Goal: Task Accomplishment & Management: Manage account settings

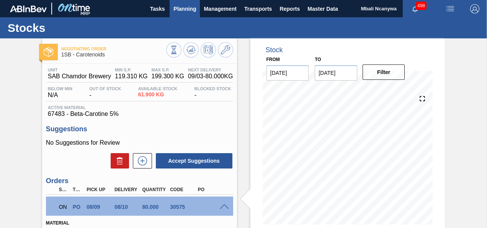
click at [194, 6] on span "Planning" at bounding box center [185, 8] width 23 height 9
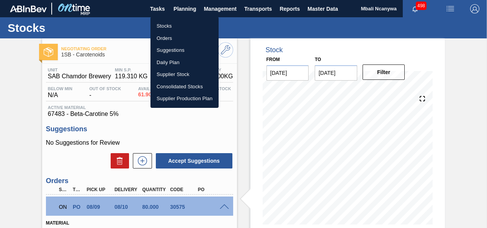
click at [185, 37] on li "Orders" at bounding box center [185, 38] width 68 height 12
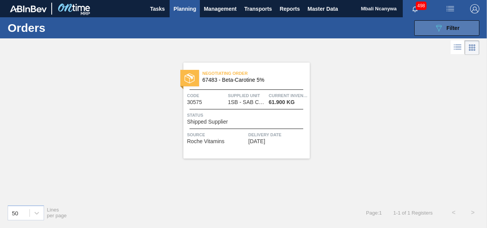
click at [437, 28] on icon "089F7B8B-B2A5-4AFE-B5C0-19BA573D28AC" at bounding box center [439, 27] width 9 height 9
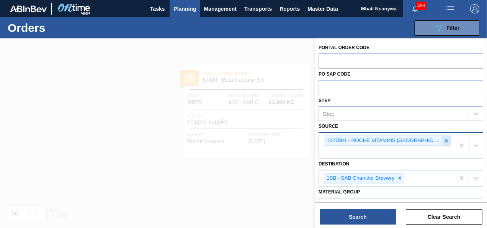
click at [445, 138] on icon at bounding box center [446, 140] width 5 height 5
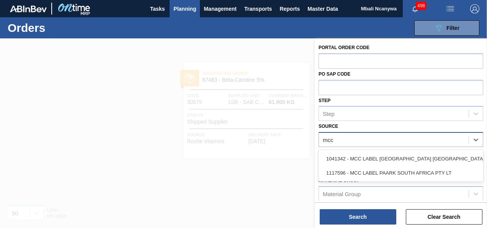
type input "mcc"
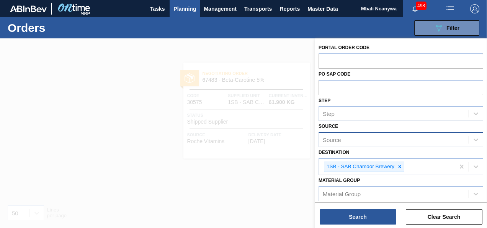
click at [268, 48] on div at bounding box center [243, 152] width 487 height 228
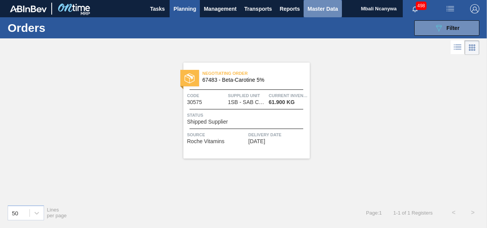
click at [328, 10] on span "Master Data" at bounding box center [323, 8] width 30 height 9
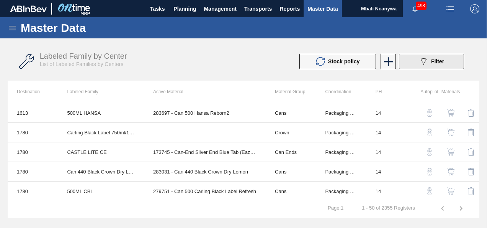
click at [422, 61] on icon at bounding box center [424, 61] width 6 height 7
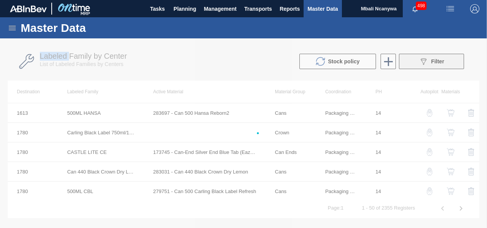
click at [422, 61] on div at bounding box center [243, 132] width 487 height 189
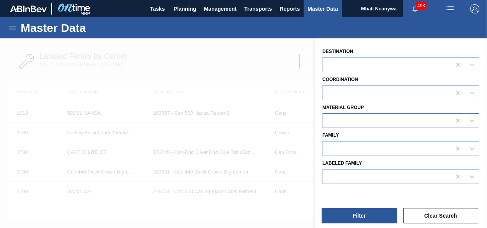
click at [360, 126] on div at bounding box center [387, 120] width 128 height 11
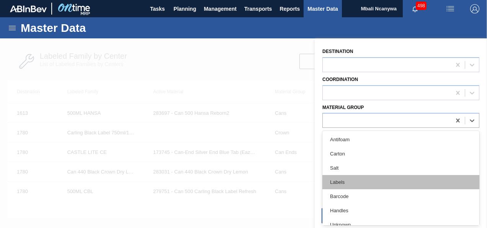
click at [353, 178] on div "Labels" at bounding box center [401, 182] width 157 height 14
click at [353, 178] on div at bounding box center [387, 176] width 128 height 11
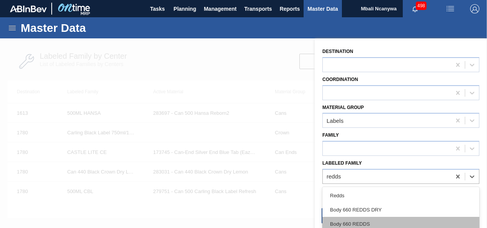
scroll to position [44, 0]
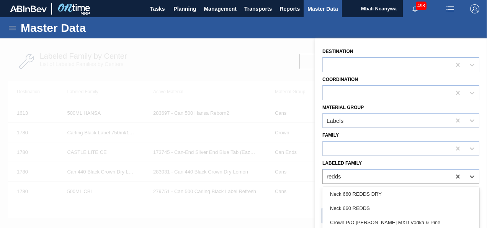
type Family "redds"
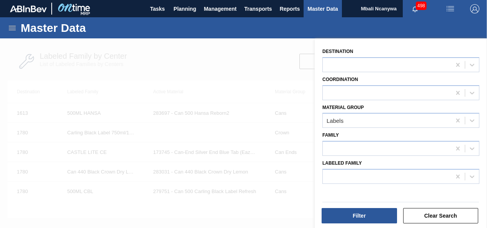
click at [290, 84] on div at bounding box center [243, 152] width 487 height 228
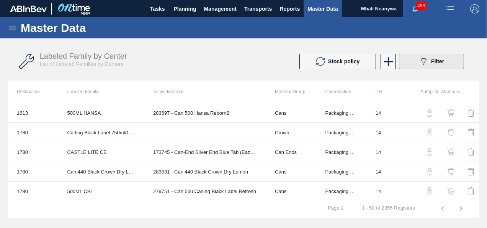
click at [419, 64] on icon "089F7B8B-B2A5-4AFE-B5C0-19BA573D28AC" at bounding box center [423, 61] width 9 height 9
click at [419, 64] on div "Labeled Family by Center List of Labeled Families by Centers Stock policy 089F7…" at bounding box center [244, 111] width 472 height 138
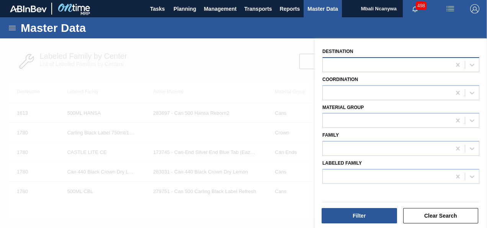
click at [346, 64] on div at bounding box center [387, 64] width 128 height 11
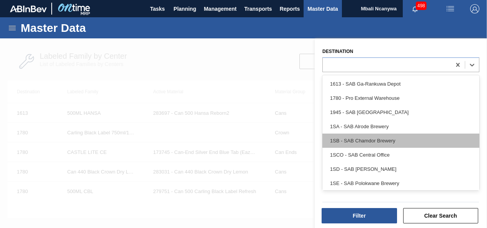
click at [357, 135] on div "1SB - SAB Chamdor Brewery" at bounding box center [401, 140] width 157 height 14
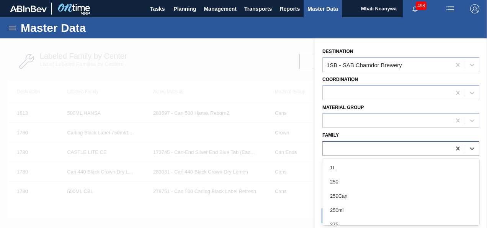
click at [359, 145] on div at bounding box center [387, 148] width 128 height 11
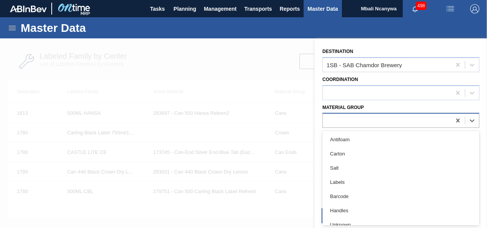
click at [356, 115] on div at bounding box center [387, 120] width 128 height 11
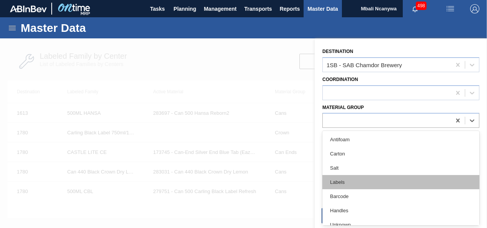
click at [352, 181] on div "Labels" at bounding box center [401, 182] width 157 height 14
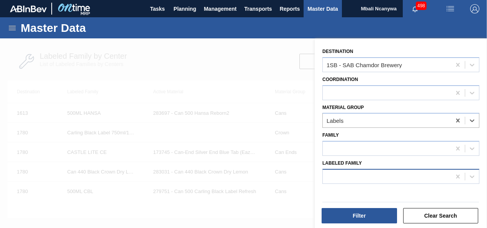
click at [359, 179] on div at bounding box center [387, 176] width 128 height 11
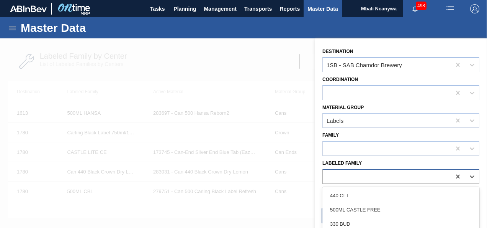
click at [359, 177] on div at bounding box center [387, 176] width 128 height 11
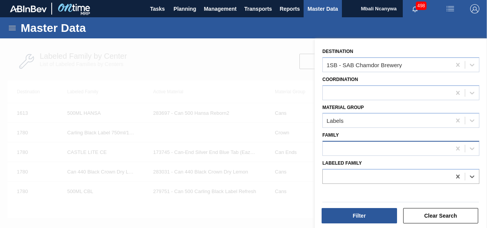
click at [353, 147] on div at bounding box center [387, 148] width 128 height 11
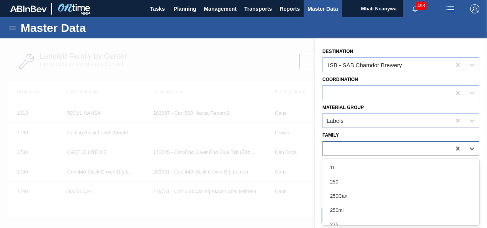
click at [353, 147] on div at bounding box center [387, 148] width 128 height 11
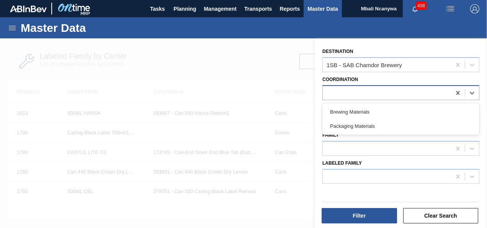
click at [354, 93] on div at bounding box center [387, 92] width 128 height 11
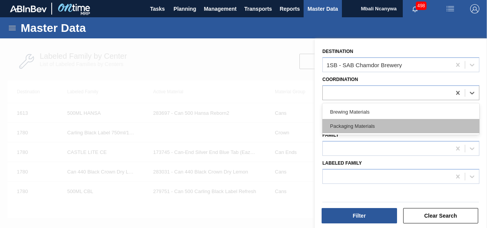
click at [354, 124] on div "Packaging Materials" at bounding box center [401, 126] width 157 height 14
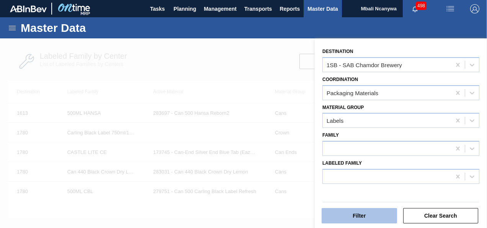
click at [358, 216] on button "Filter" at bounding box center [359, 215] width 75 height 15
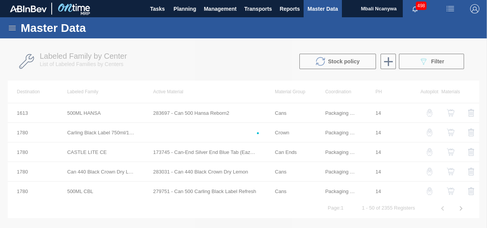
click at [450, 13] on button "button" at bounding box center [450, 8] width 25 height 17
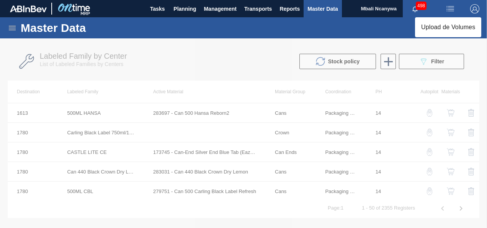
click at [422, 63] on div at bounding box center [243, 114] width 487 height 228
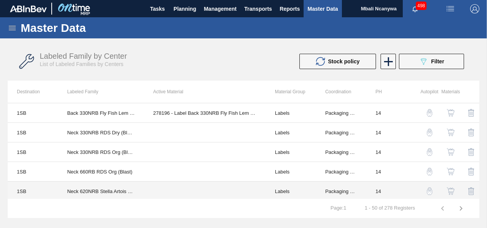
scroll to position [683, 0]
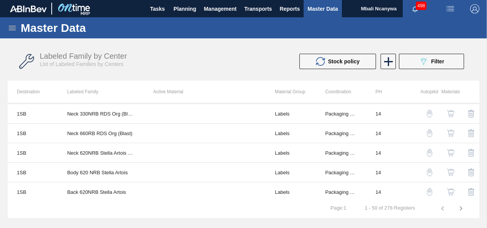
click at [448, 129] on img "button" at bounding box center [451, 133] width 8 height 8
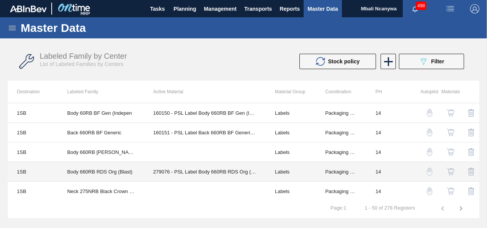
click at [211, 170] on td "279076 - PSL Label Body 660RB RDS Org (Blast)" at bounding box center [205, 172] width 122 height 20
click at [216, 166] on td "279076 - PSL Label Body 660RB RDS Org (Blast)" at bounding box center [205, 172] width 122 height 20
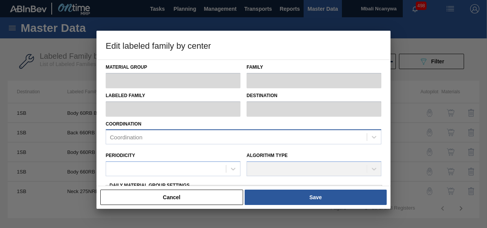
type input "Labels"
type input "PSL"
type input "Body 660RB RDS Org (Blast)"
type input "1SB - SAB Chamdor Brewery"
type input "14"
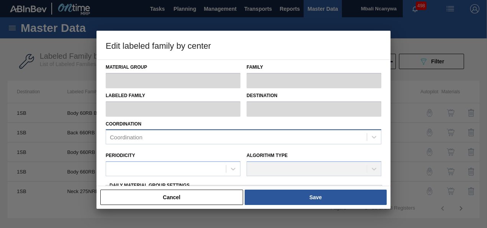
type input "1,820,904.3"
type input "1,983,404.3"
type input "100"
type input "1,983,404.300"
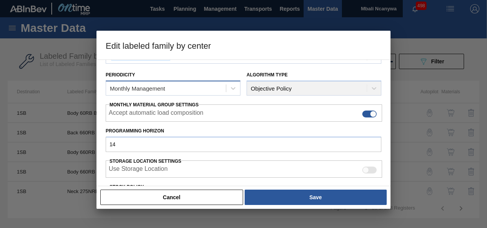
scroll to position [192, 0]
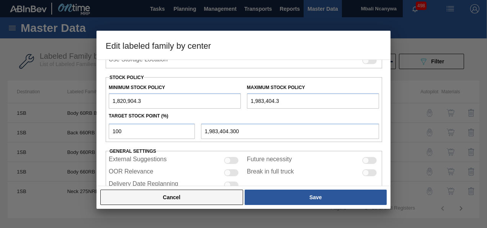
click at [192, 198] on button "Cancel" at bounding box center [171, 196] width 143 height 15
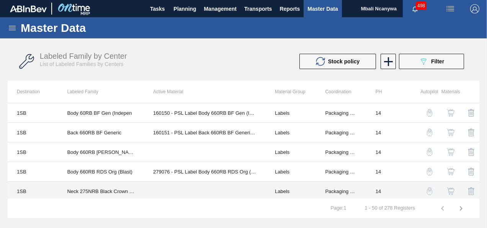
click at [192, 198] on td at bounding box center [205, 191] width 122 height 20
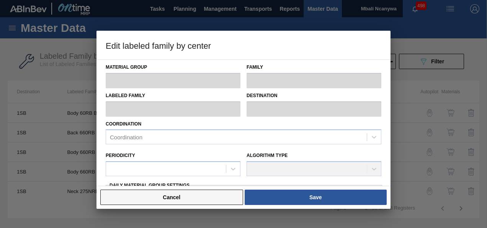
click at [187, 195] on button "Cancel" at bounding box center [171, 196] width 143 height 15
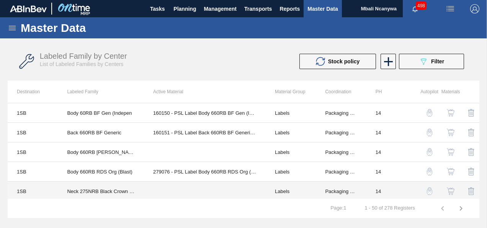
click at [187, 195] on td at bounding box center [205, 191] width 122 height 20
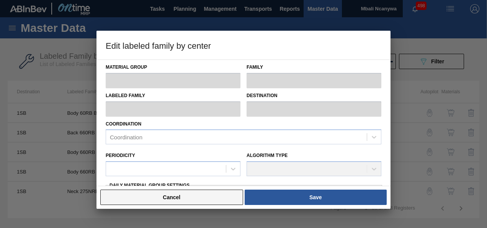
click at [192, 195] on button "Cancel" at bounding box center [171, 196] width 143 height 15
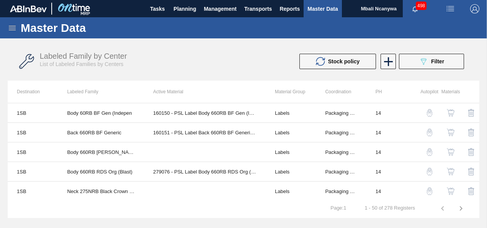
click at [451, 167] on img "button" at bounding box center [451, 171] width 8 height 8
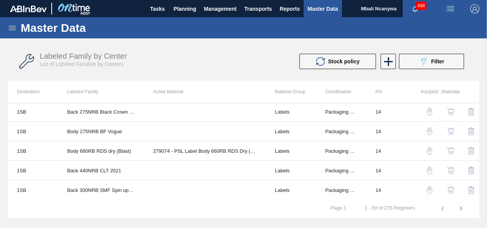
scroll to position [153, 0]
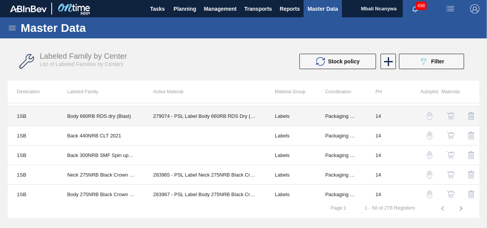
click at [193, 117] on td "279074 - PSL Label Body 660RB RDS Dry (Blast)" at bounding box center [205, 116] width 122 height 20
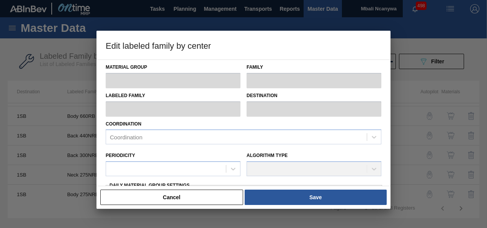
type input "Labels"
type input "PSL"
type input "Body 660RB RDS dry (Blast)"
type input "1SB - SAB Chamdor Brewery"
type input "14"
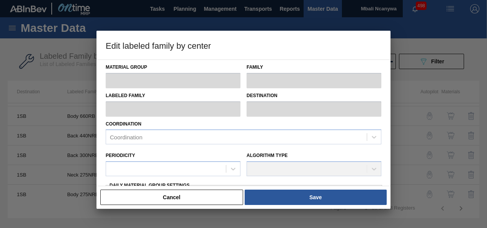
type input "2,252,831"
type input "3,356,604.3"
type input "100"
type input "3,356,604.300"
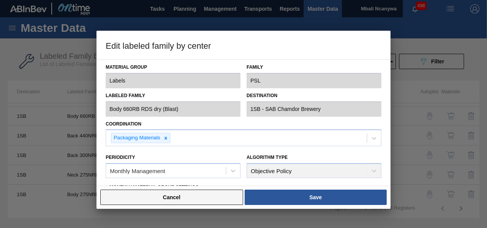
click at [197, 197] on button "Cancel" at bounding box center [171, 196] width 143 height 15
click at [197, 197] on td "283967 - PSL Label Body 275NRB Black Crown DL" at bounding box center [205, 194] width 122 height 20
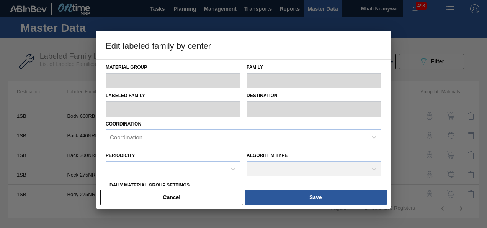
type input "Labels"
type input "PSL"
type input "Body 275NRB Black Crown Dry Lemon"
type input "1SB - SAB Chamdor Brewery"
type input "14"
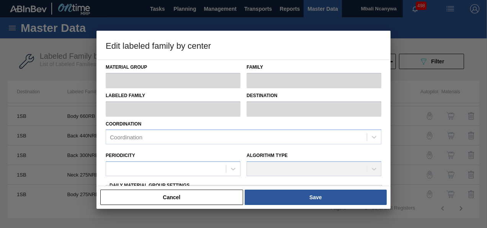
type input "123,727"
type input "243,732.6"
type input "100"
type input "243,732.600"
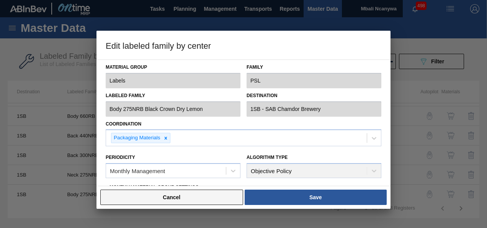
click at [202, 197] on button "Cancel" at bounding box center [171, 196] width 143 height 15
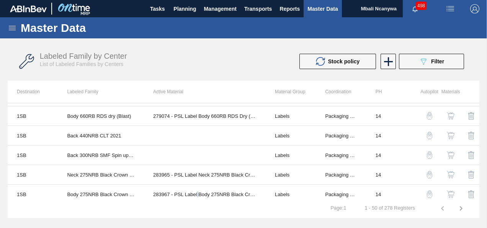
click at [452, 114] on img "button" at bounding box center [451, 116] width 8 height 8
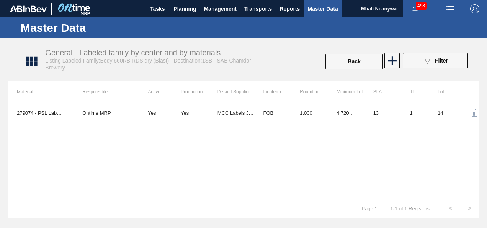
click at [149, 146] on div "279074 - PSL Label Body 660RB RDS Dry (Blast) Ontime MRP Yes Yes MCC Labels JHB…" at bounding box center [244, 151] width 472 height 96
click at [373, 182] on div "279074 - PSL Label Body 660RB RDS Dry (Blast) Ontime MRP Yes Yes MCC Labels JHB…" at bounding box center [244, 151] width 472 height 96
click at [465, 126] on div "279074 - PSL Label Body 660RB RDS Dry (Blast) Ontime MRP Yes Yes MCC Labels JHB…" at bounding box center [244, 151] width 472 height 96
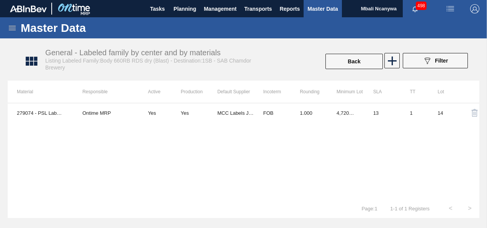
click at [172, 57] on div "General - Labeled family by center and by materials Listing Labeled Family:Body…" at bounding box center [153, 59] width 216 height 23
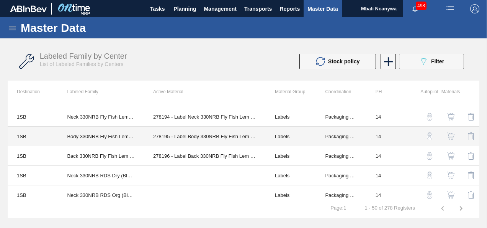
scroll to position [613, 0]
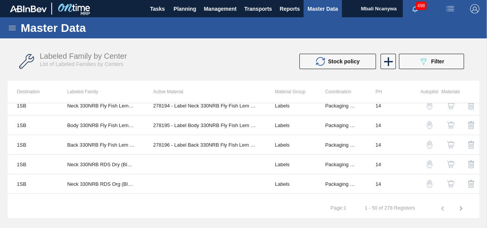
click at [448, 160] on img "button" at bounding box center [451, 164] width 8 height 8
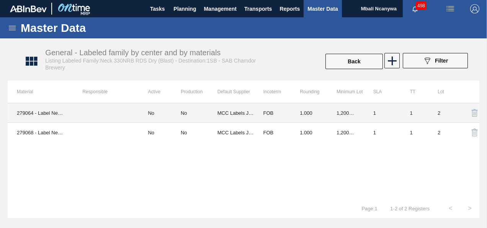
click at [41, 111] on td "279064 - Label Neck 330NRB RDS Dry (Blast)" at bounding box center [41, 113] width 66 height 20
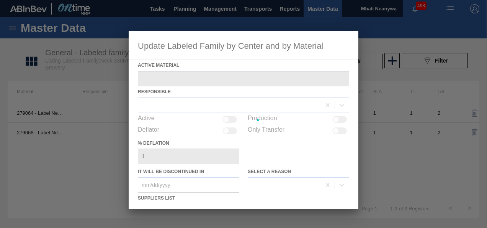
type Material "279064 - Label Neck 330NRB RDS Dry (Blast)"
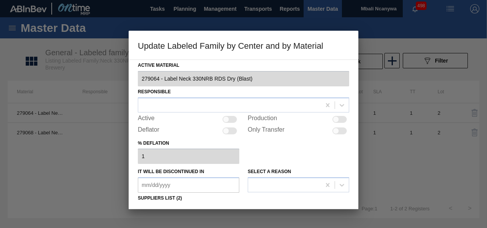
click at [57, 157] on div at bounding box center [243, 114] width 487 height 228
click at [377, 165] on div at bounding box center [243, 114] width 487 height 228
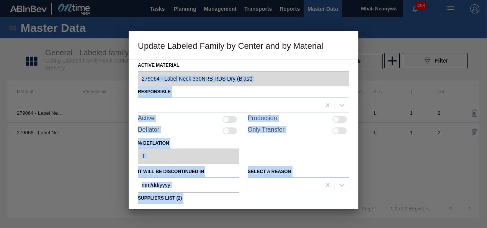
drag, startPoint x: 357, startPoint y: 70, endPoint x: 365, endPoint y: 173, distance: 103.4
click at [365, 173] on div "Update Labeled Family by Center and by Material Active Material 279064 - Label …" at bounding box center [243, 114] width 487 height 228
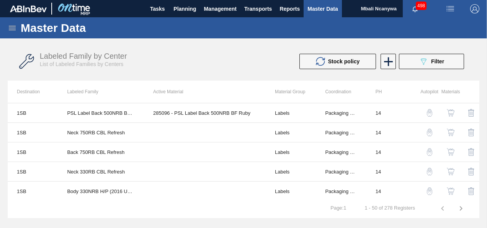
scroll to position [304, 0]
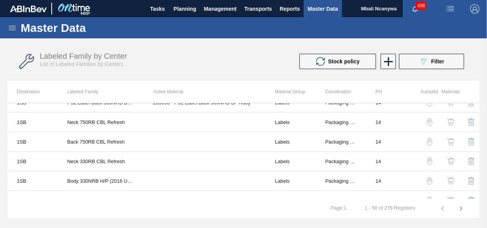
drag, startPoint x: 480, startPoint y: 136, endPoint x: 483, endPoint y: 146, distance: 10.4
click at [483, 146] on div "Master Data General Materials Group and Families Coordinations and Users Suppli…" at bounding box center [243, 117] width 487 height 201
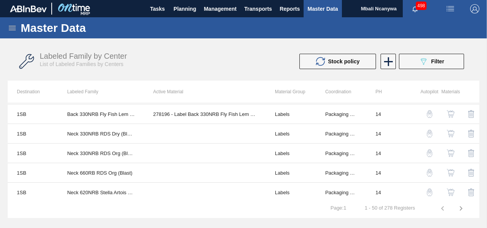
scroll to position [654, 0]
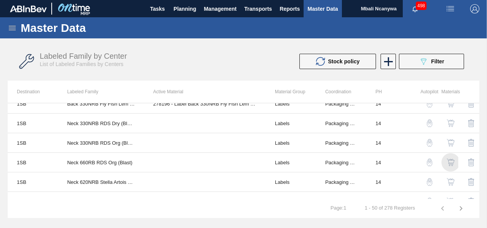
click at [453, 158] on img "button" at bounding box center [451, 162] width 8 height 8
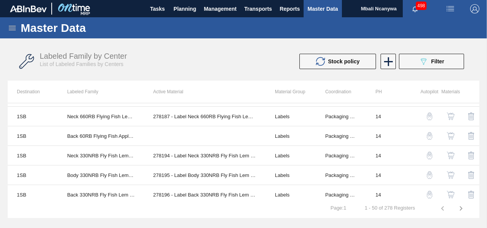
scroll to position [558, 0]
